Goal: Check status

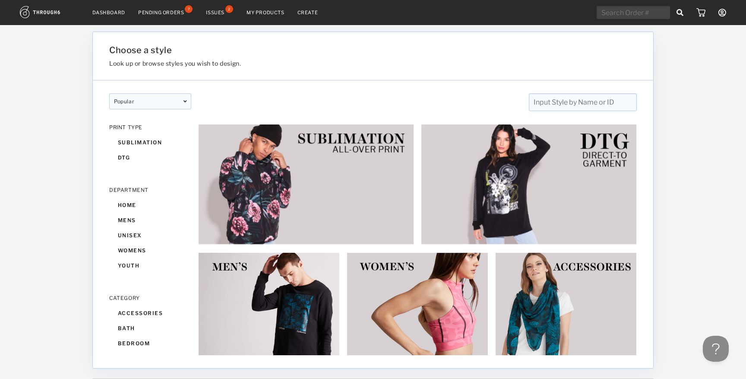
click at [110, 13] on link "Dashboard" at bounding box center [108, 12] width 33 height 6
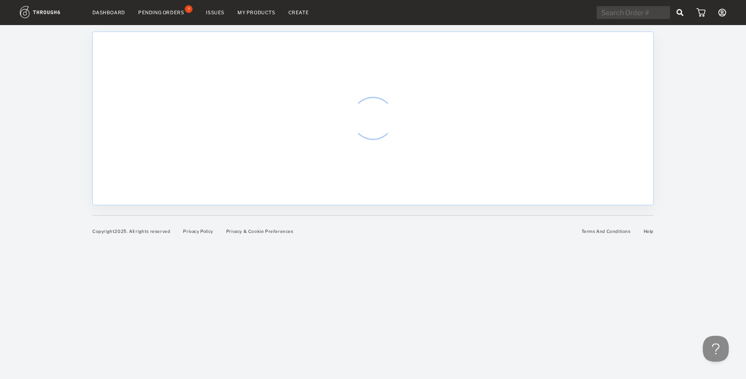
select select "9"
select select "2025"
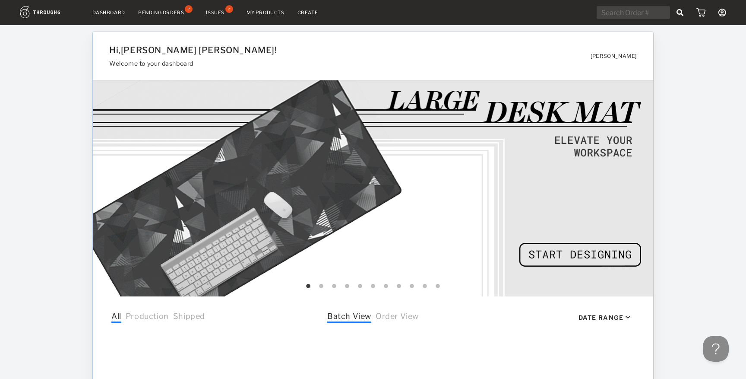
click at [164, 9] on div "Pending Orders" at bounding box center [161, 12] width 46 height 6
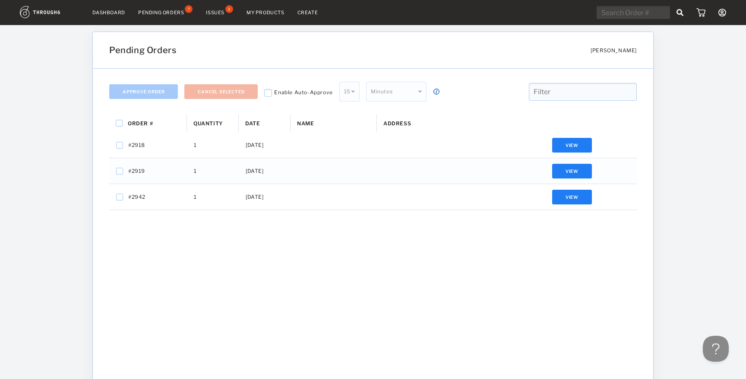
click at [111, 12] on link "Dashboard" at bounding box center [108, 12] width 33 height 6
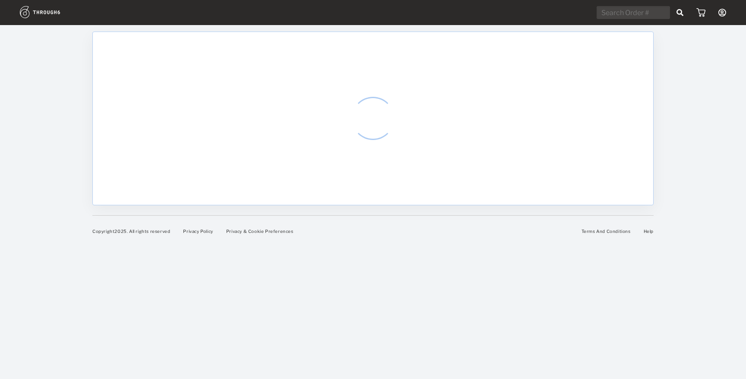
select select "9"
select select "2025"
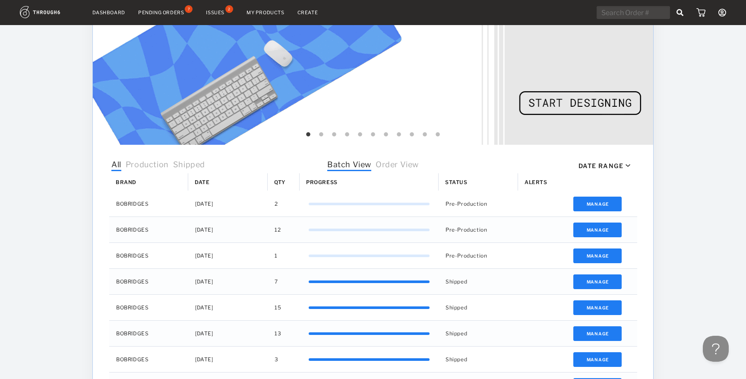
scroll to position [171, 0]
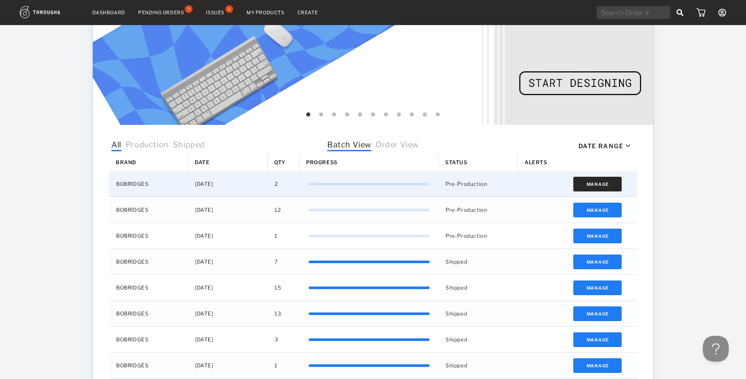
click at [582, 183] on button "Manage" at bounding box center [597, 184] width 49 height 15
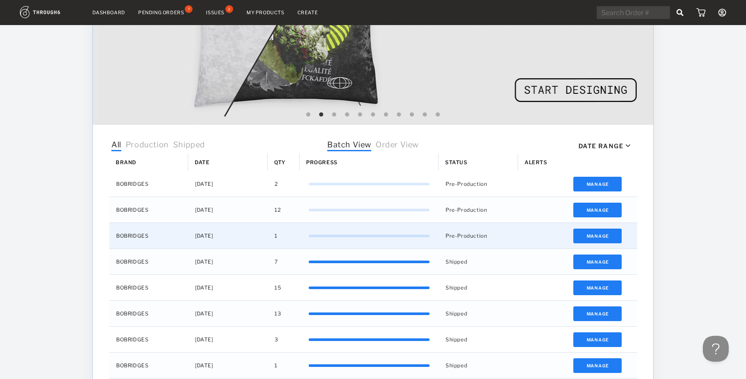
scroll to position [192, 0]
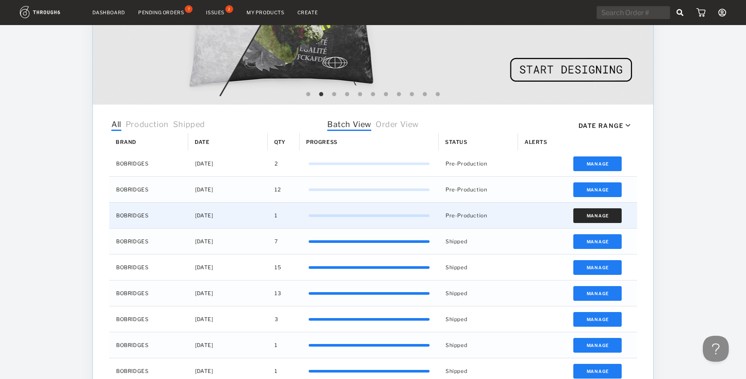
click at [602, 219] on button "Manage" at bounding box center [597, 215] width 49 height 15
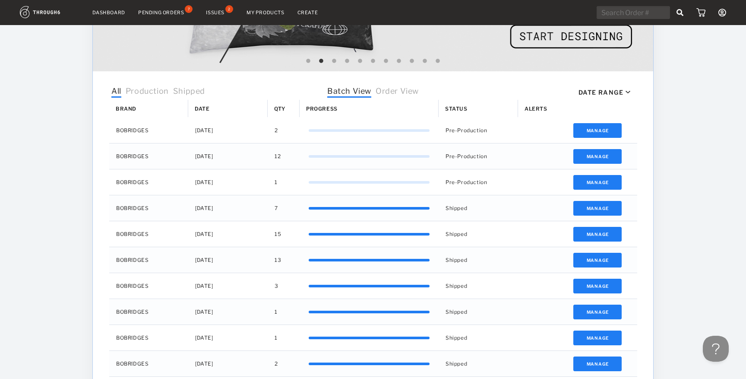
scroll to position [268, 0]
